Goal: Task Accomplishment & Management: Manage account settings

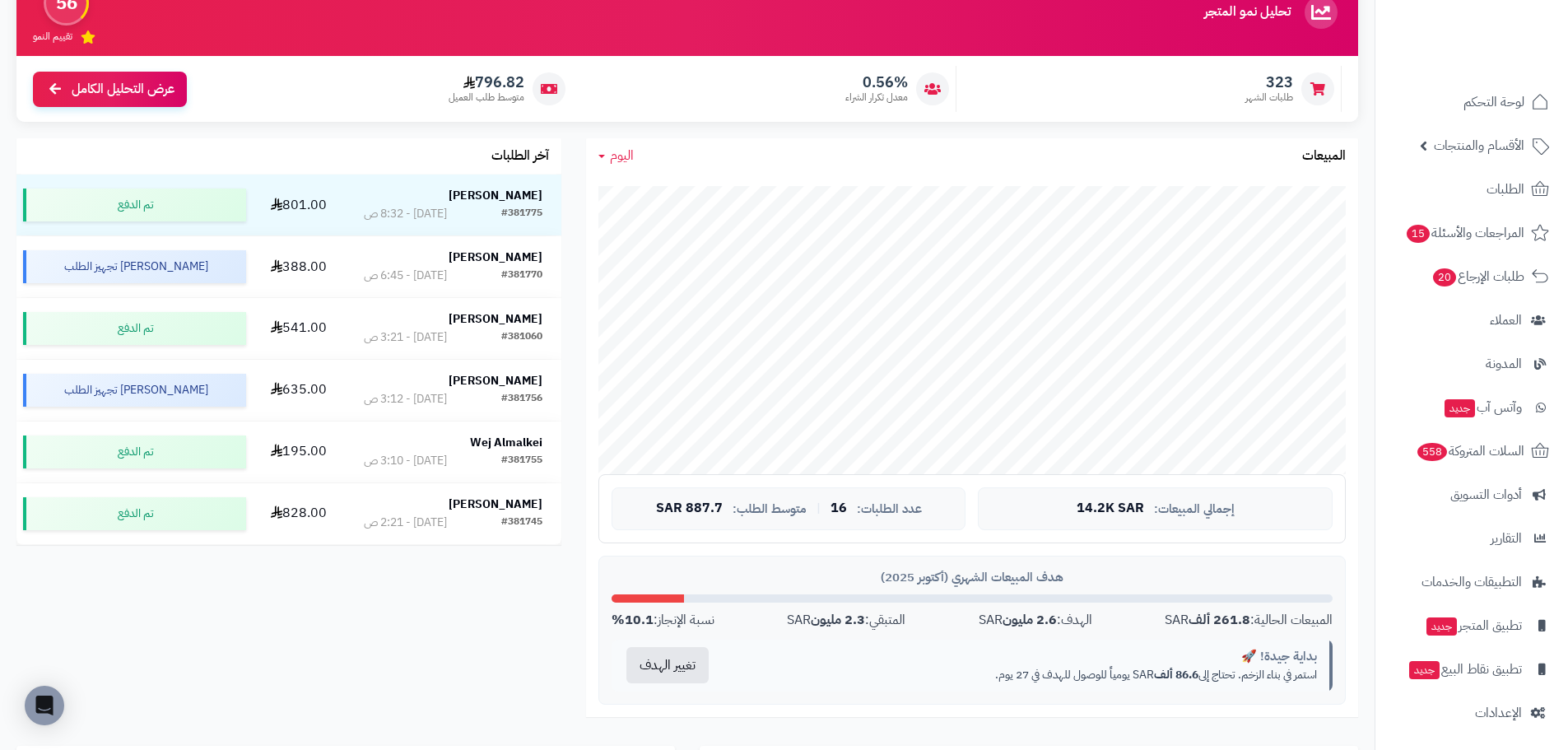
scroll to position [3, 0]
click at [618, 156] on span "اليوم" at bounding box center [621, 155] width 24 height 20
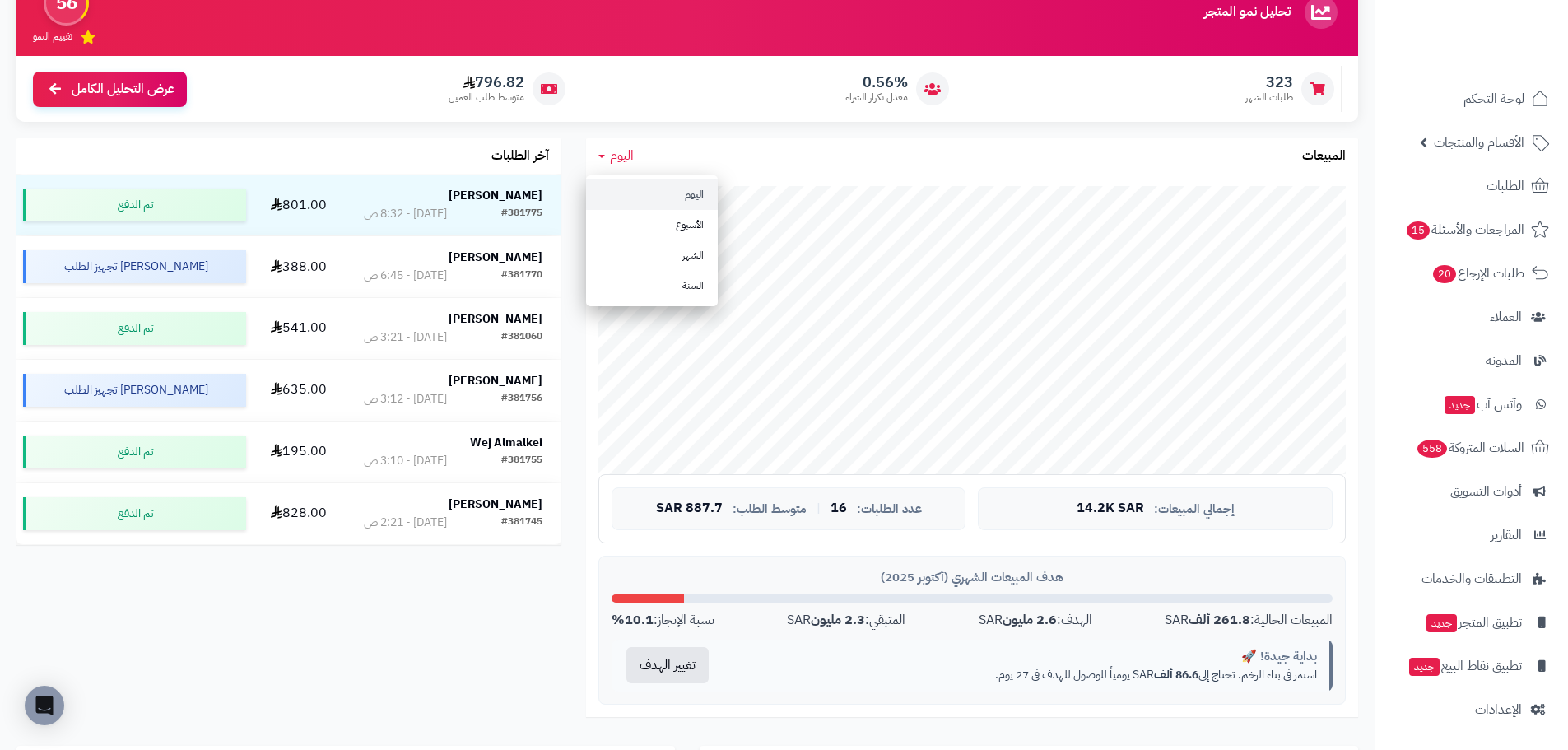
click at [672, 195] on link "اليوم" at bounding box center [652, 194] width 131 height 31
click at [616, 148] on span "اليوم" at bounding box center [621, 155] width 24 height 20
click at [615, 178] on ul "اليوم الأسبوع الشهر السنة" at bounding box center [652, 241] width 131 height 131
click at [640, 180] on div "جاري التحميل... إجمالي المبيعات: 16.8K SAR عدد الطلبات: 18 | متوسط الطلب: 935.8…" at bounding box center [972, 445] width 772 height 543
click at [612, 155] on span "اليوم" at bounding box center [621, 155] width 24 height 20
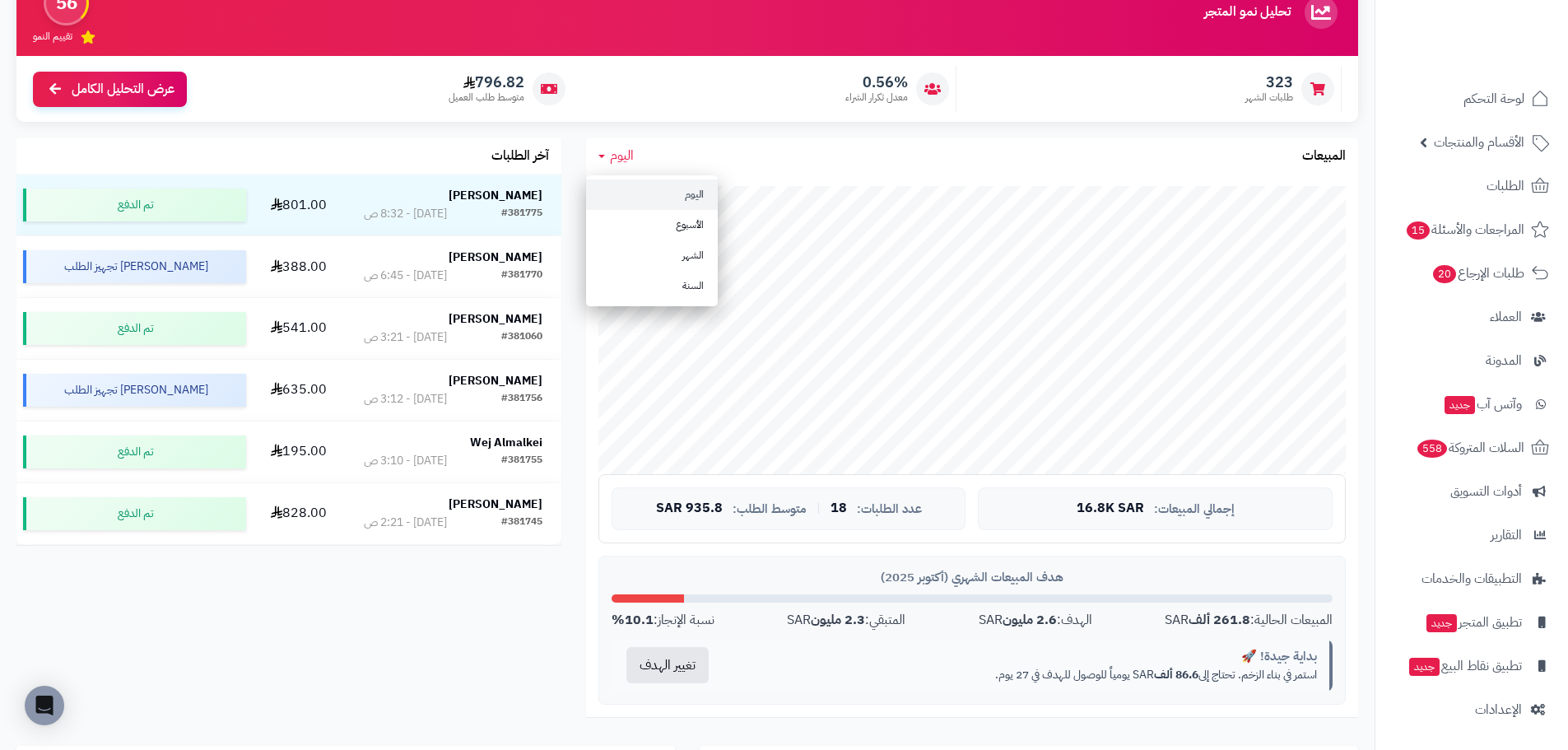
click at [646, 190] on link "اليوم" at bounding box center [652, 194] width 131 height 31
click at [624, 152] on span "اليوم" at bounding box center [621, 155] width 24 height 20
click at [664, 195] on link "اليوم" at bounding box center [652, 194] width 131 height 31
